Goal: Task Accomplishment & Management: Manage account settings

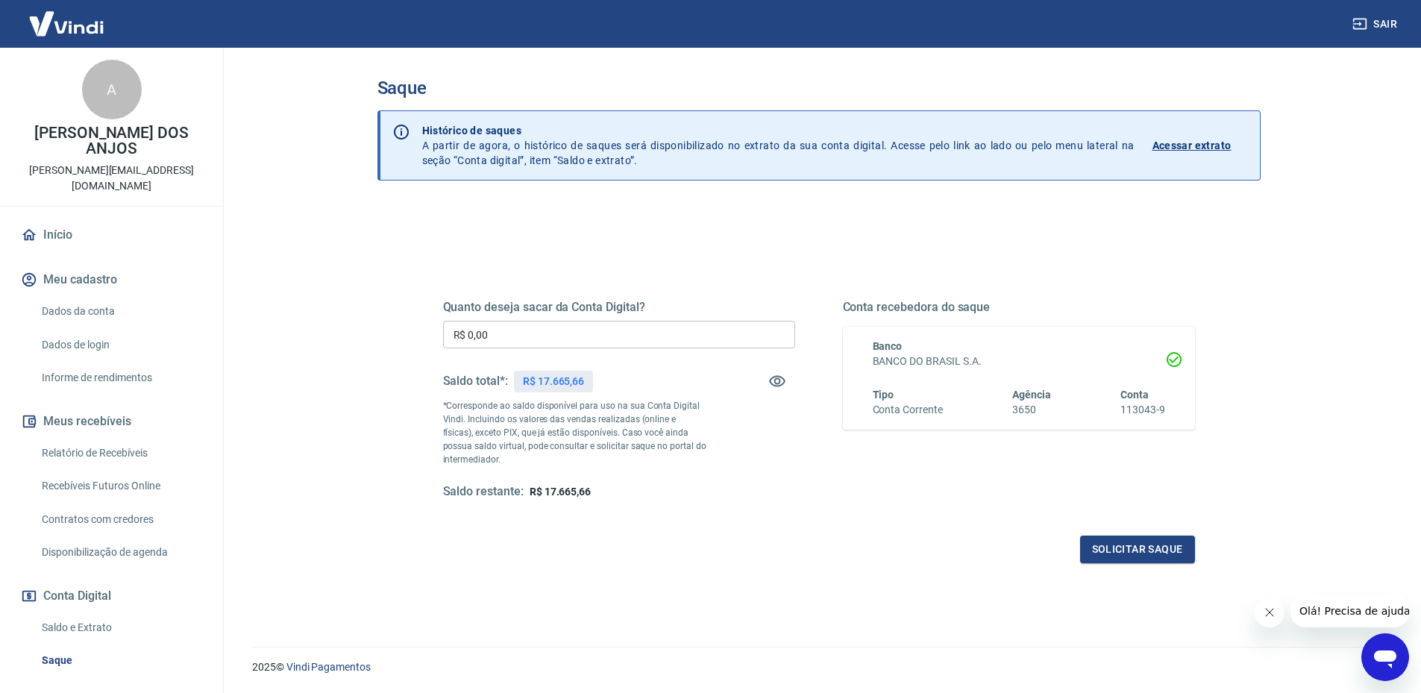
click at [1313, 403] on main "Saque Histórico de saques A partir de agora, o histórico de saques será disponi…" at bounding box center [818, 370] width 1205 height 645
click at [107, 438] on link "Relatório de Recebíveis" at bounding box center [120, 453] width 169 height 31
